Goal: Complete application form

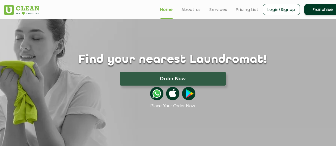
scroll to position [10, 0]
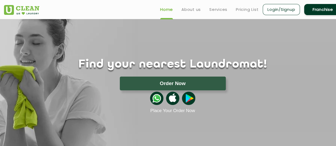
click at [318, 7] on link "Franchise" at bounding box center [322, 9] width 37 height 11
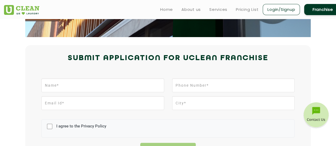
scroll to position [94, 0]
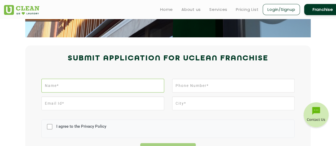
click at [106, 85] on input "text" at bounding box center [102, 86] width 122 height 14
type input "[PERSON_NAME]"
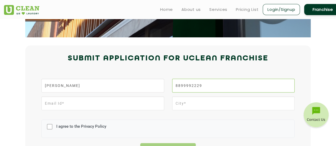
type input "8899992229"
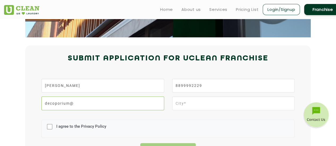
type input "decoporium@"
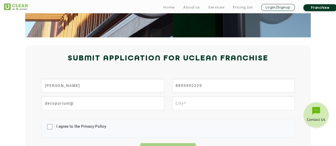
scroll to position [159, 0]
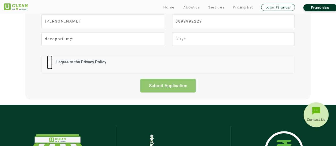
click at [170, 89] on form "[PERSON_NAME] 8899992229 decoporium@ I agree to the Privacy Policy Submit Appli…" at bounding box center [167, 53] width 253 height 78
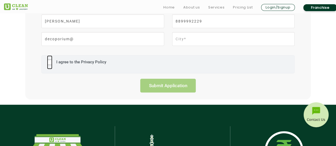
click at [50, 62] on input "I agree to the Privacy Policy" at bounding box center [49, 62] width 5 height 14
checkbox input "true"
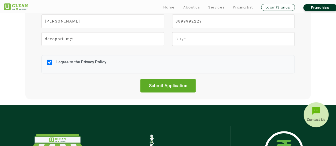
click at [142, 92] on input "Submit Application" at bounding box center [168, 86] width 56 height 14
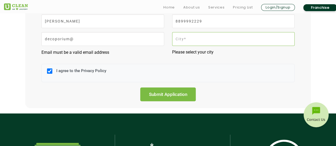
click at [181, 39] on input "text" at bounding box center [233, 39] width 122 height 14
type input "Moradabad"
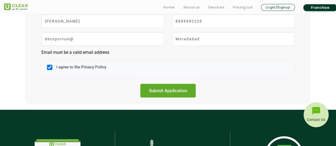
click at [164, 84] on input "Submit Application" at bounding box center [168, 91] width 56 height 14
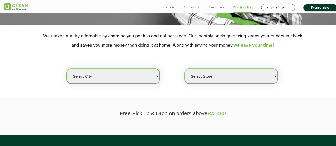
scroll to position [100, 0]
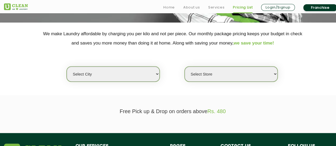
click at [141, 77] on select "Select city [GEOGRAPHIC_DATA] [GEOGRAPHIC_DATA] [GEOGRAPHIC_DATA] [GEOGRAPHIC_D…" at bounding box center [113, 74] width 93 height 15
select select "112"
click at [67, 67] on select "Select city [GEOGRAPHIC_DATA] [GEOGRAPHIC_DATA] [GEOGRAPHIC_DATA] [GEOGRAPHIC_D…" at bounding box center [113, 74] width 93 height 15
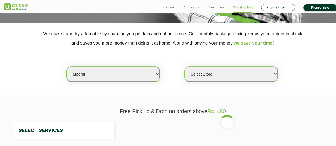
select select "0"
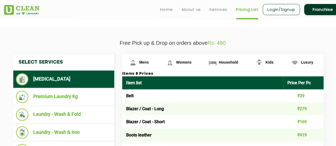
scroll to position [166, 0]
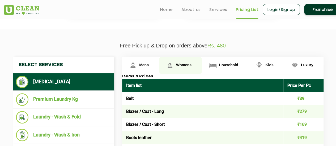
click at [187, 63] on span "Womens" at bounding box center [183, 65] width 15 height 4
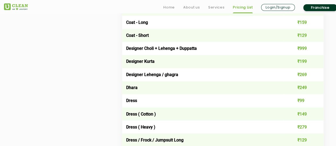
scroll to position [399, 0]
